Goal: Transaction & Acquisition: Subscribe to service/newsletter

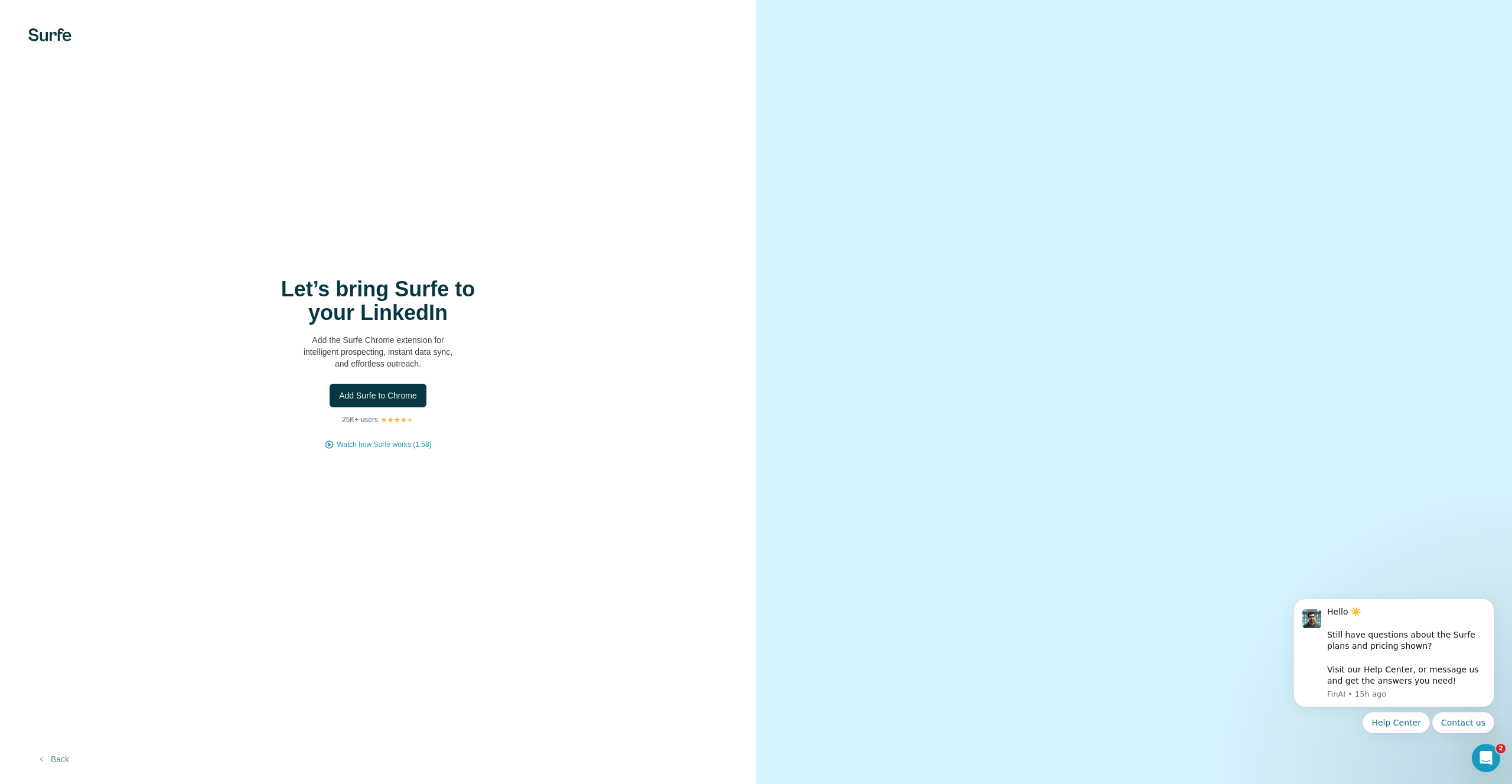
click at [74, 756] on button "Back" at bounding box center [52, 759] width 49 height 21
click at [374, 423] on p "25K+ users" at bounding box center [359, 419] width 36 height 11
